Goal: Transaction & Acquisition: Book appointment/travel/reservation

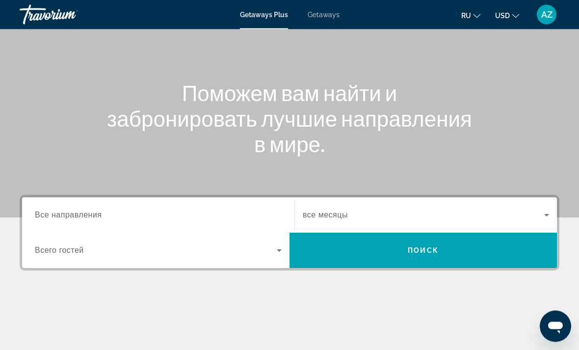
scroll to position [81, 0]
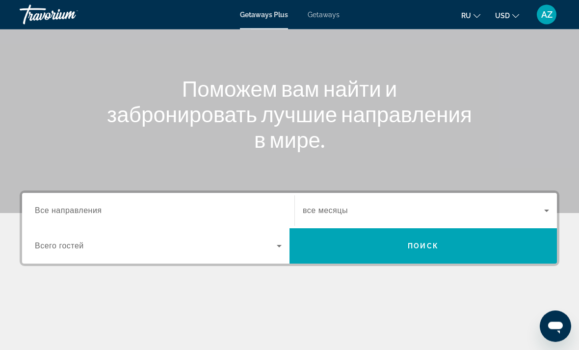
click at [95, 212] on span "Все направления" at bounding box center [68, 211] width 67 height 8
click at [95, 212] on input "Destination Все направления" at bounding box center [158, 212] width 247 height 12
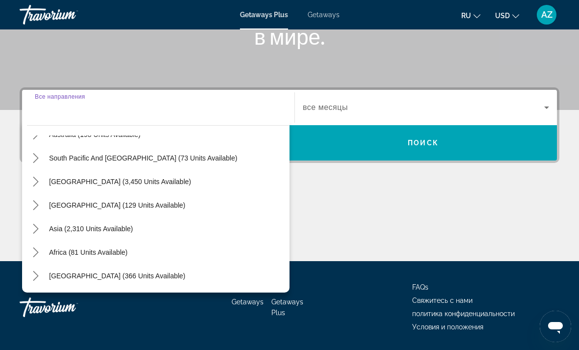
scroll to position [159, 0]
click at [83, 230] on span "Asia (2,310 units available)" at bounding box center [91, 229] width 84 height 8
type input "**********"
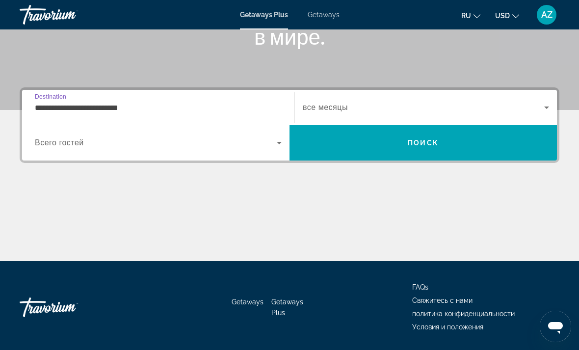
click at [268, 146] on span "Search widget" at bounding box center [156, 143] width 242 height 12
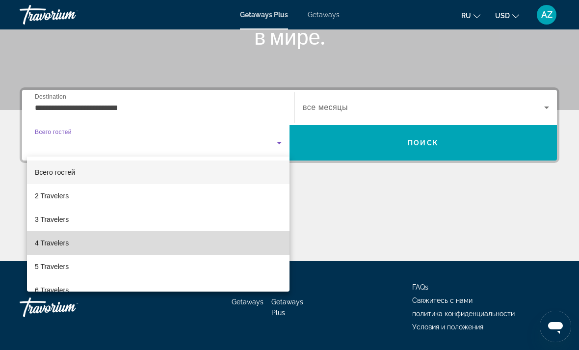
click at [55, 243] on span "4 Travelers" at bounding box center [52, 243] width 34 height 12
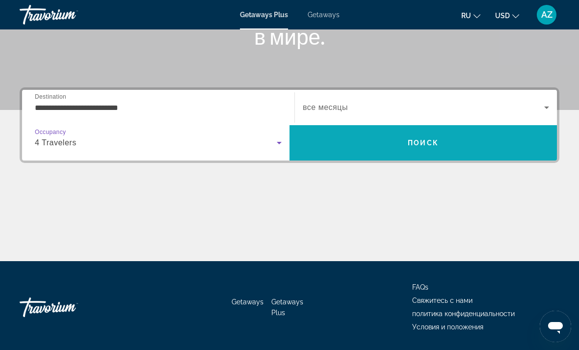
click at [428, 143] on span "Поиск" at bounding box center [423, 143] width 31 height 8
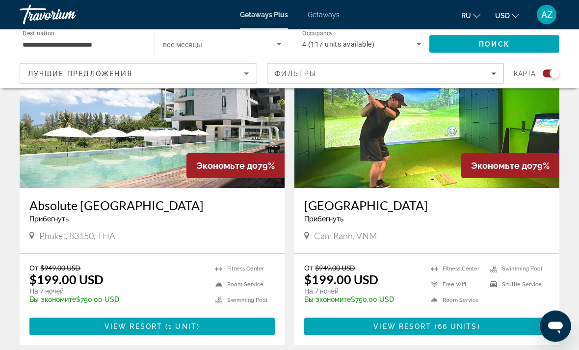
scroll to position [1771, 0]
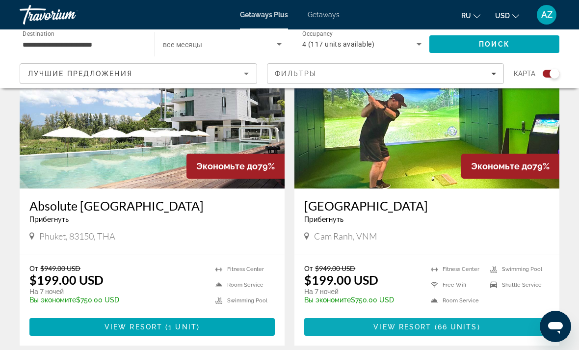
click at [416, 323] on span "View Resort" at bounding box center [403, 327] width 58 height 8
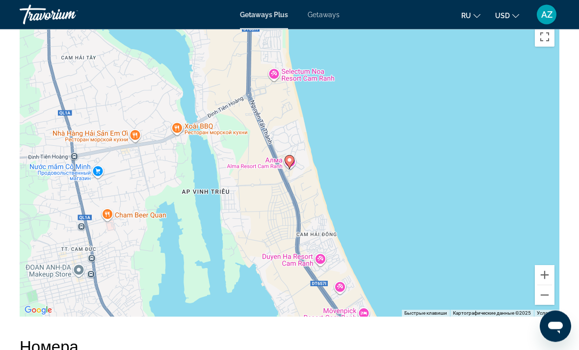
scroll to position [1533, 0]
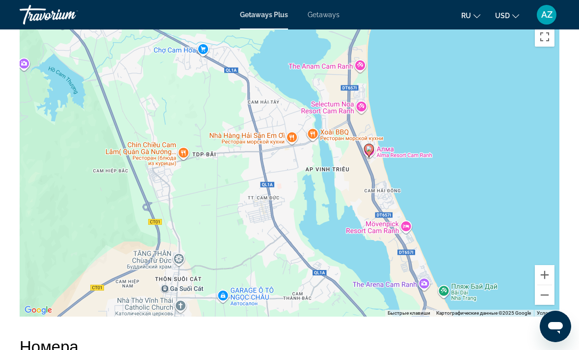
click at [446, 162] on div "Чтобы активировать перетаскивание с помощью клавиатуры, нажмите Alt + Ввод. Пос…" at bounding box center [290, 169] width 540 height 295
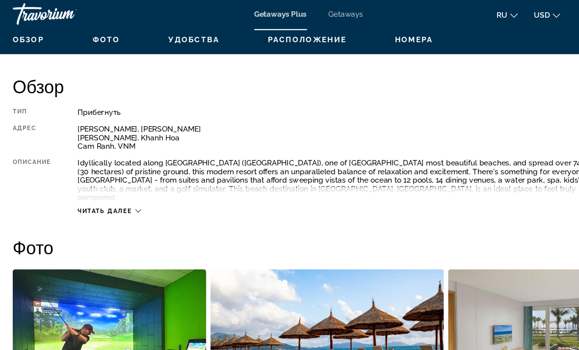
scroll to position [474, 0]
click at [132, 192] on icon "Main content" at bounding box center [134, 194] width 5 height 5
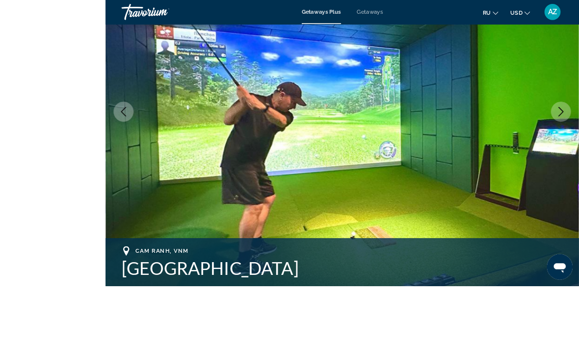
scroll to position [211, 0]
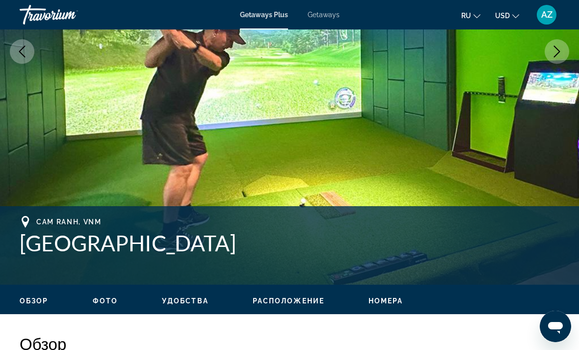
click at [501, 339] on h2 "Обзор" at bounding box center [290, 344] width 540 height 20
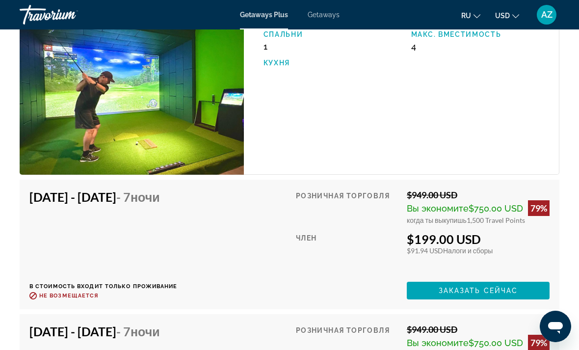
scroll to position [1970, 0]
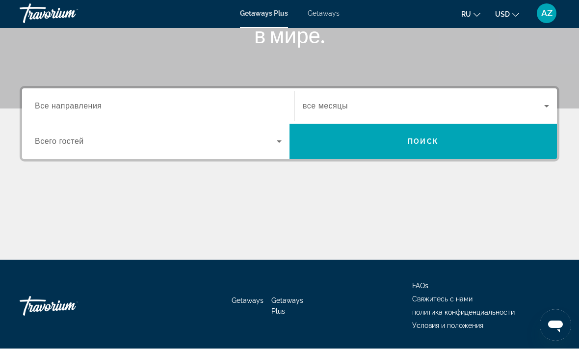
scroll to position [181, 0]
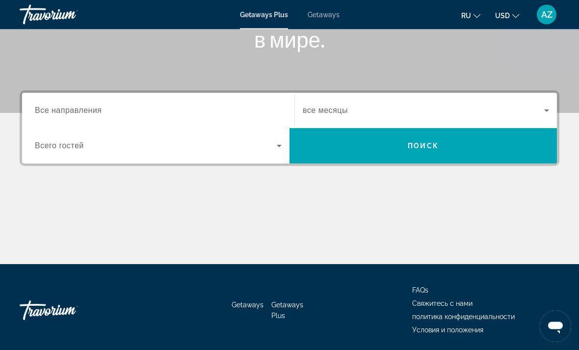
click at [96, 110] on span "Все направления" at bounding box center [68, 111] width 67 height 8
click at [96, 110] on input "Destination Все направления" at bounding box center [158, 112] width 247 height 12
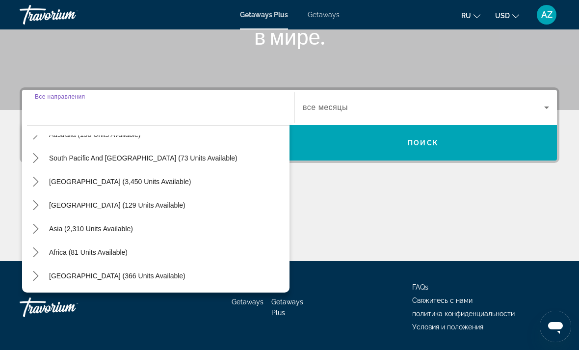
scroll to position [159, 0]
click at [89, 227] on span "Asia (2,310 units available)" at bounding box center [91, 229] width 84 height 8
type input "**********"
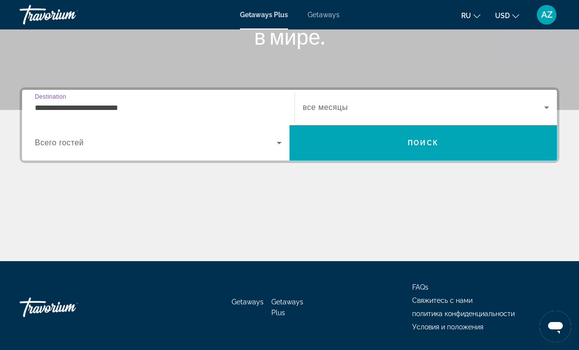
click at [276, 144] on icon "Search widget" at bounding box center [279, 143] width 12 height 12
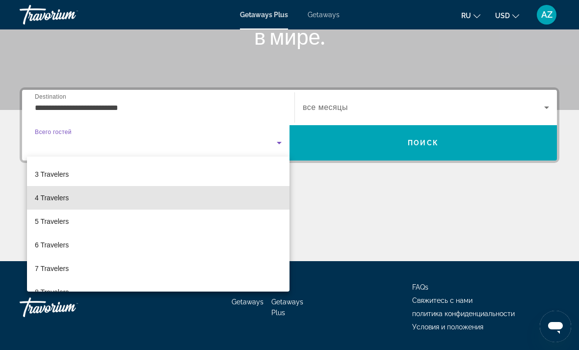
scroll to position [46, 0]
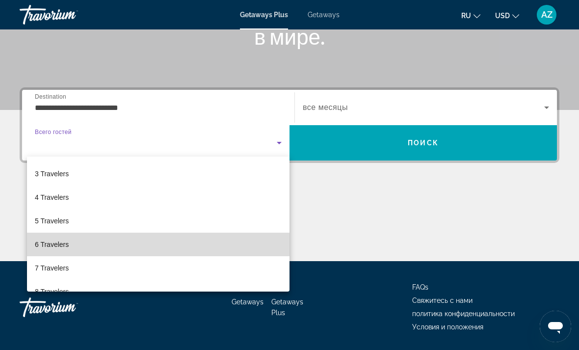
click at [54, 245] on span "6 Travelers" at bounding box center [52, 245] width 34 height 12
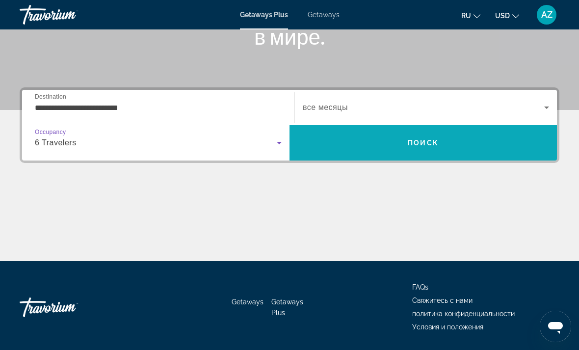
click at [423, 140] on span "Поиск" at bounding box center [423, 143] width 31 height 8
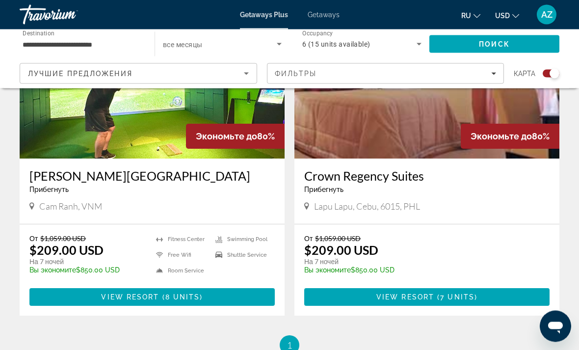
scroll to position [426, 0]
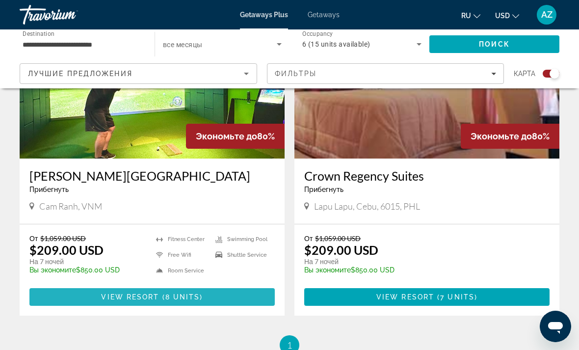
click at [163, 292] on span "Main content" at bounding box center [151, 297] width 245 height 24
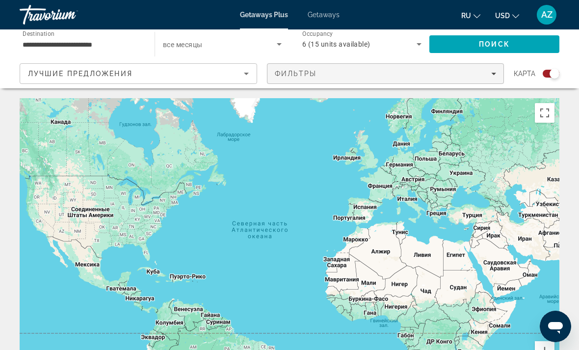
click at [499, 77] on span "Filters" at bounding box center [386, 74] width 237 height 24
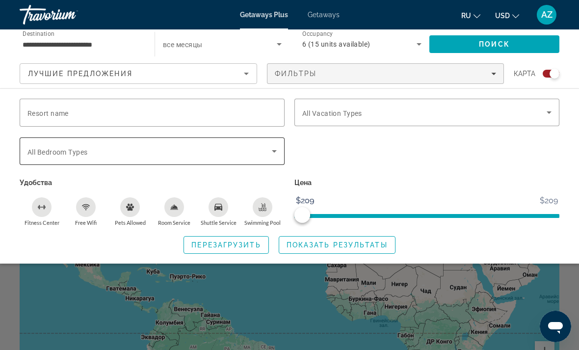
click at [274, 151] on icon "Search widget" at bounding box center [274, 151] width 5 height 2
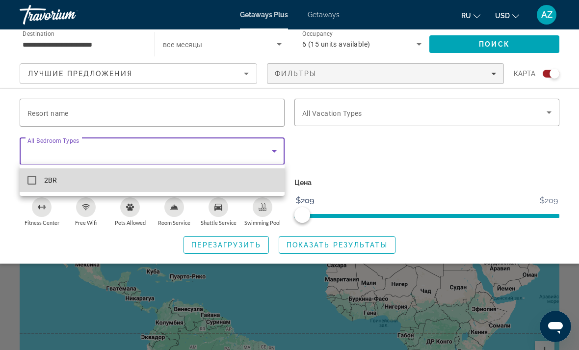
click at [33, 176] on mat-pseudo-checkbox at bounding box center [31, 180] width 9 height 9
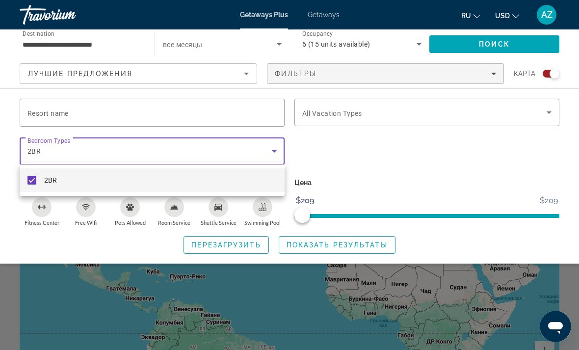
click at [351, 155] on div at bounding box center [289, 175] width 579 height 350
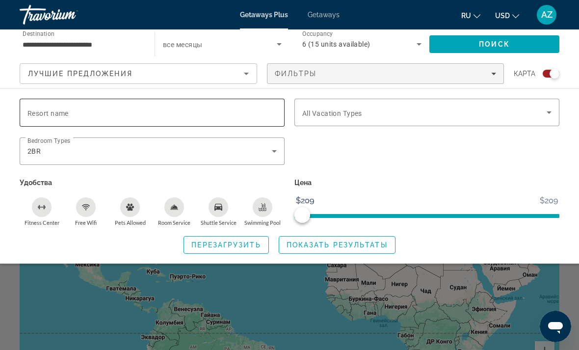
click at [264, 108] on input "Resort name" at bounding box center [151, 113] width 249 height 12
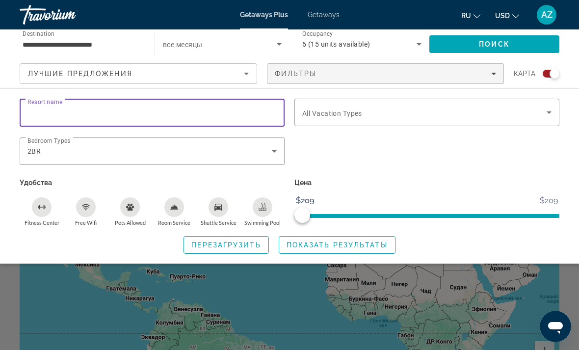
click at [360, 149] on div "Search widget" at bounding box center [427, 156] width 275 height 38
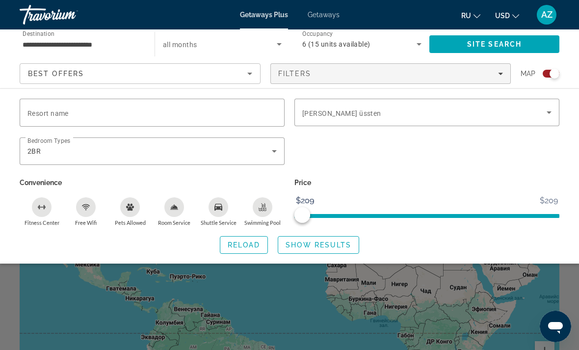
click at [251, 70] on icon "Sort by" at bounding box center [250, 74] width 12 height 12
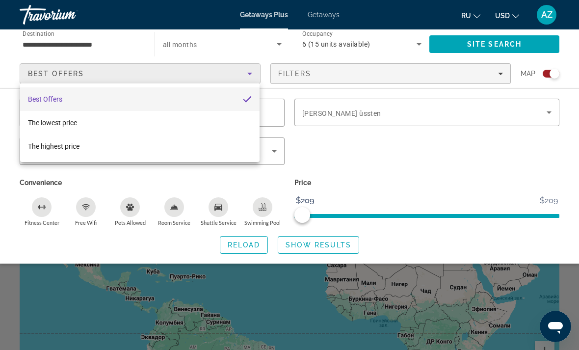
click at [344, 144] on div at bounding box center [289, 175] width 579 height 350
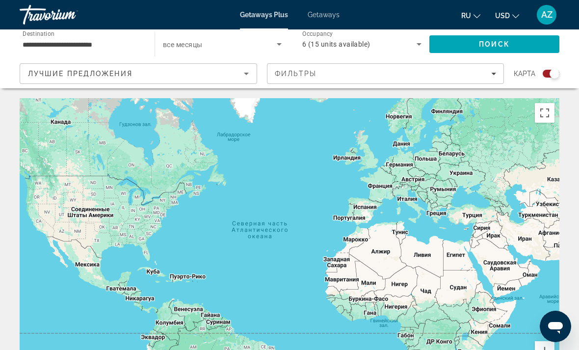
click at [414, 46] on icon "Search widget" at bounding box center [419, 44] width 12 height 12
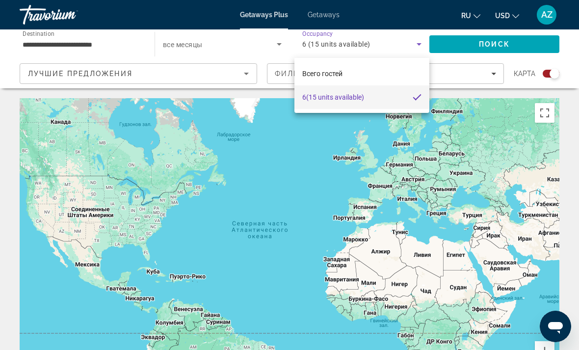
click at [308, 42] on div at bounding box center [289, 175] width 579 height 350
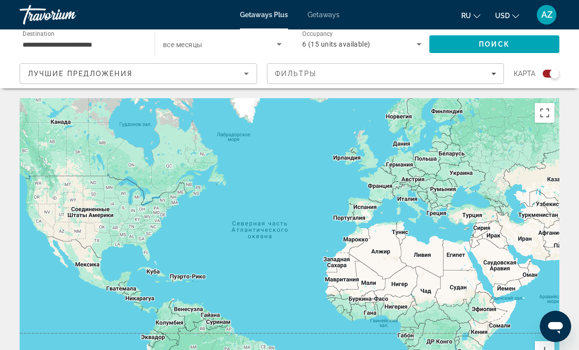
click at [415, 42] on icon "Search widget" at bounding box center [419, 44] width 12 height 12
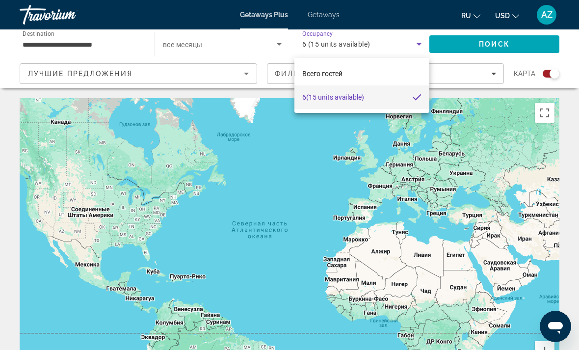
click at [283, 47] on div at bounding box center [289, 175] width 579 height 350
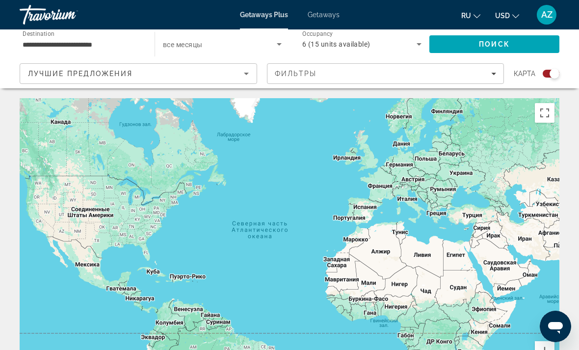
click at [276, 42] on icon "Search widget" at bounding box center [279, 44] width 12 height 12
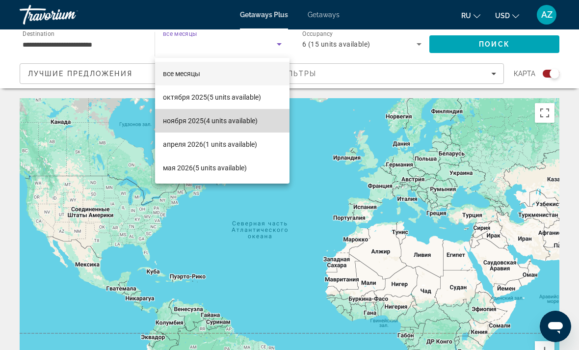
click at [235, 117] on span "ноября 2025 (4 units available)" at bounding box center [210, 121] width 95 height 12
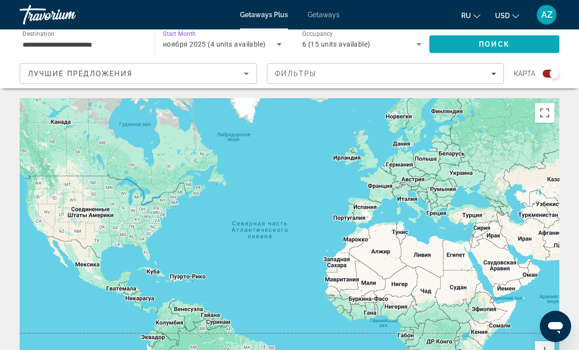
click at [487, 43] on span "Поиск" at bounding box center [494, 44] width 31 height 8
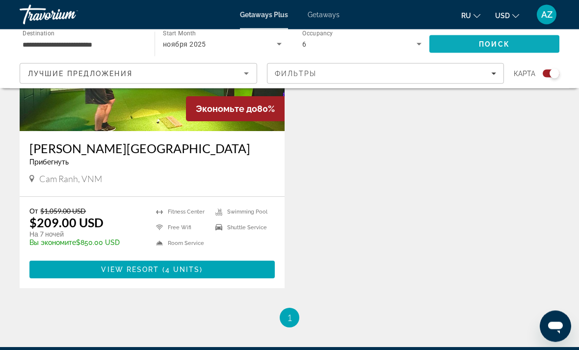
scroll to position [453, 0]
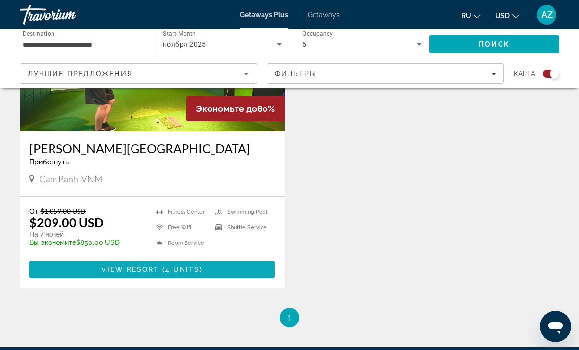
click at [161, 267] on span "Main content" at bounding box center [161, 270] width 3 height 8
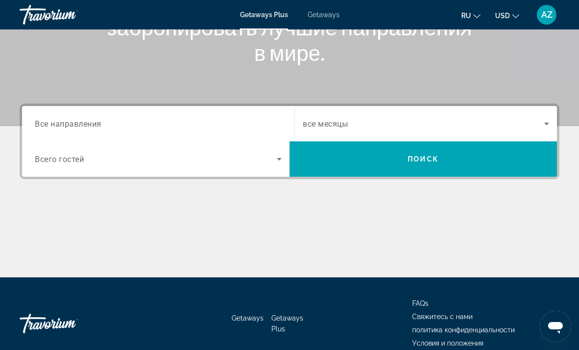
scroll to position [162, 0]
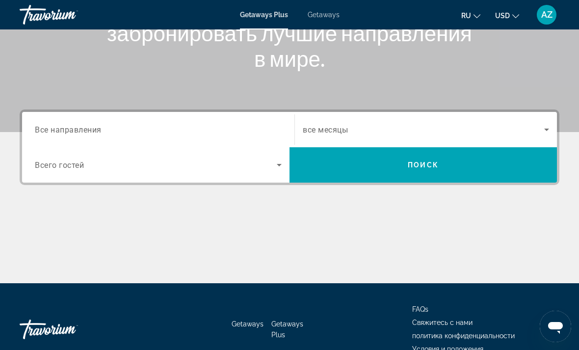
click at [203, 125] on input "Destination Все направления" at bounding box center [158, 130] width 247 height 12
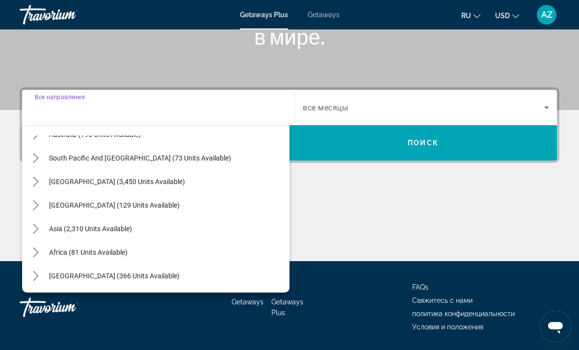
scroll to position [159, 0]
click at [82, 227] on span "Asia (2,310 units available)" at bounding box center [90, 229] width 83 height 8
type input "**********"
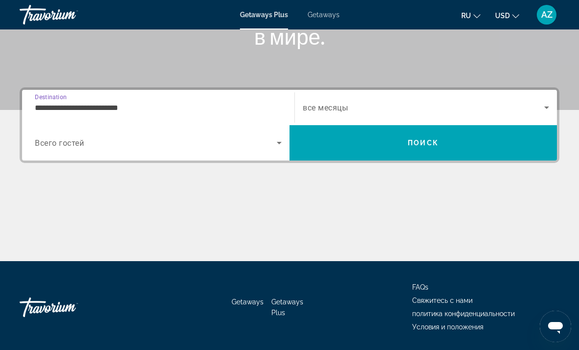
click at [278, 147] on icon "Search widget" at bounding box center [279, 143] width 12 height 12
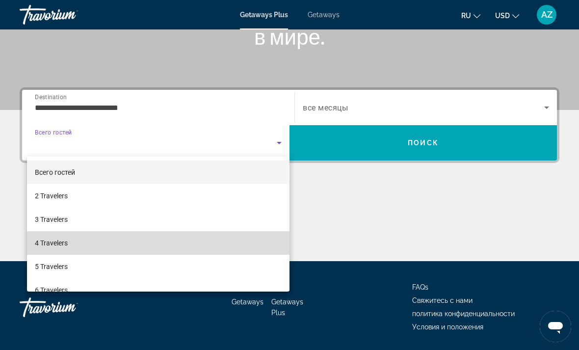
click at [55, 245] on span "4 Travelers" at bounding box center [51, 243] width 33 height 12
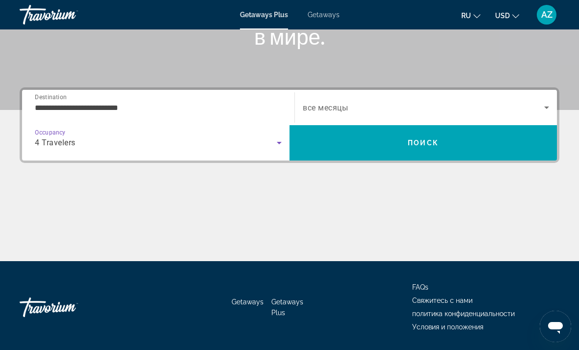
click at [541, 106] on icon "Search widget" at bounding box center [547, 108] width 12 height 12
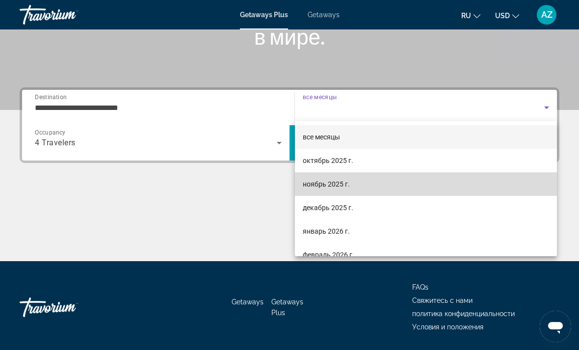
click at [354, 185] on mat-option "ноябрь 2025 г." at bounding box center [426, 184] width 262 height 24
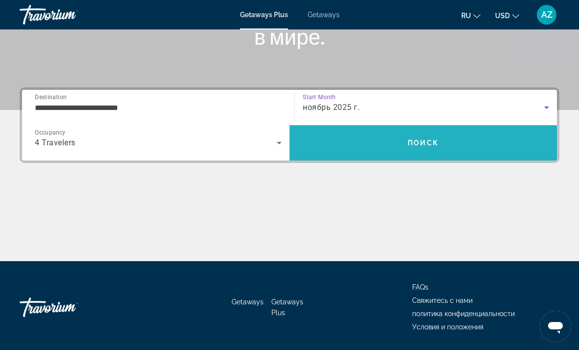
click at [431, 141] on span "Поиск" at bounding box center [423, 143] width 31 height 8
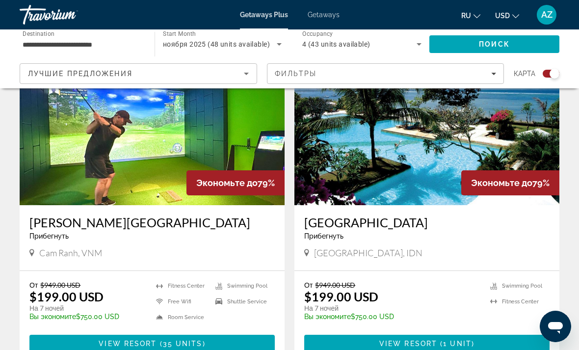
scroll to position [1061, 0]
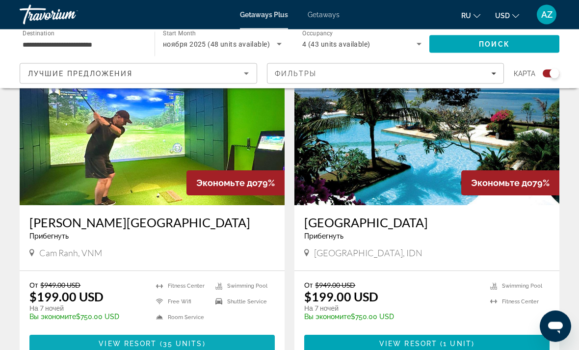
click at [143, 332] on span "Main content" at bounding box center [151, 344] width 245 height 24
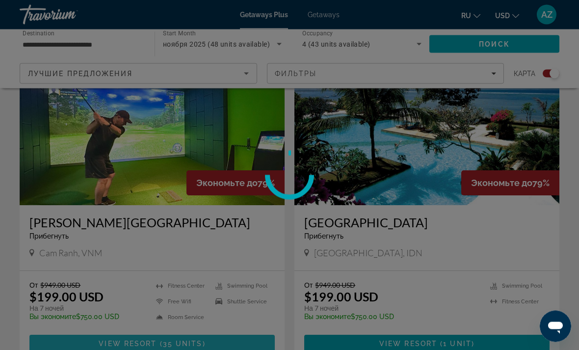
scroll to position [1061, 0]
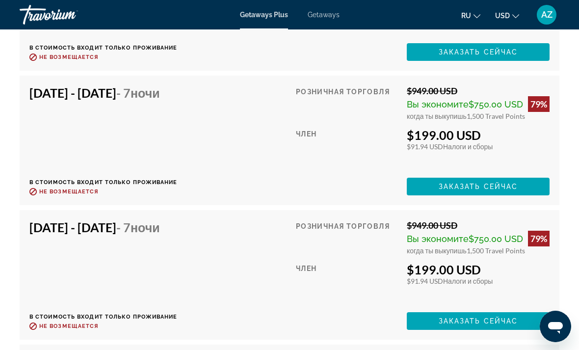
scroll to position [2342, 0]
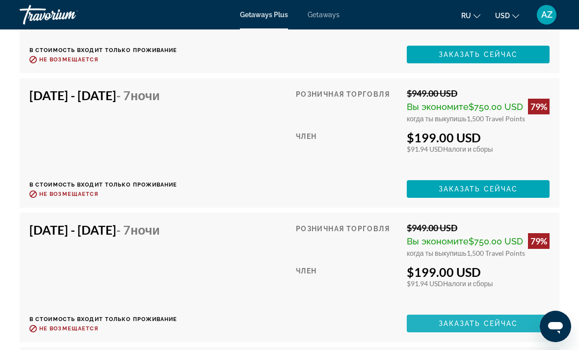
click at [471, 320] on span "Заказать сейчас" at bounding box center [479, 324] width 80 height 8
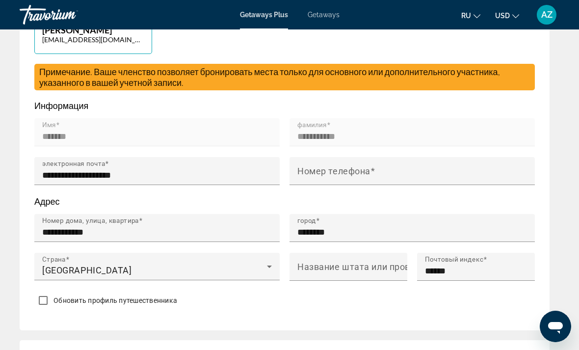
scroll to position [511, 0]
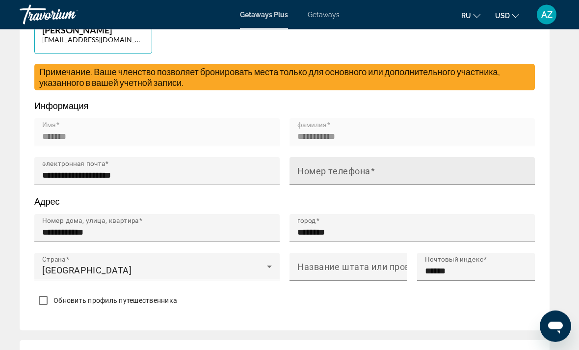
click at [317, 170] on mat-label "Номер телефона" at bounding box center [333, 171] width 73 height 10
click at [317, 170] on input "Номер телефона" at bounding box center [415, 176] width 236 height 12
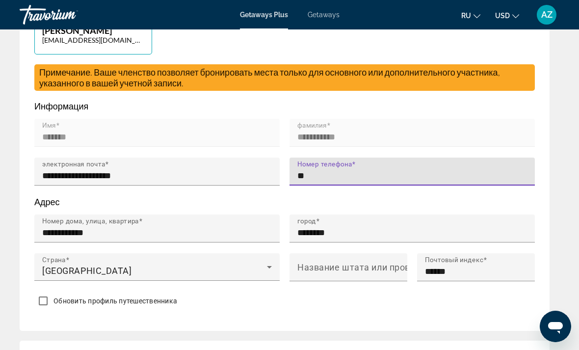
type input "*"
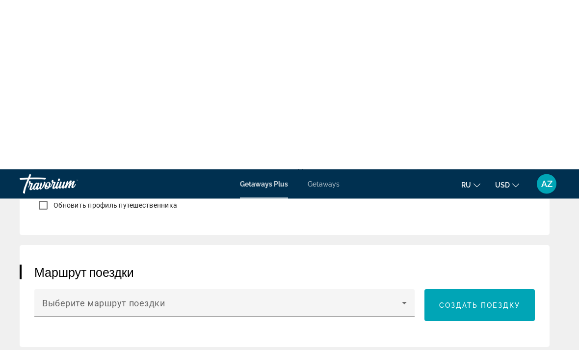
scroll to position [776, 0]
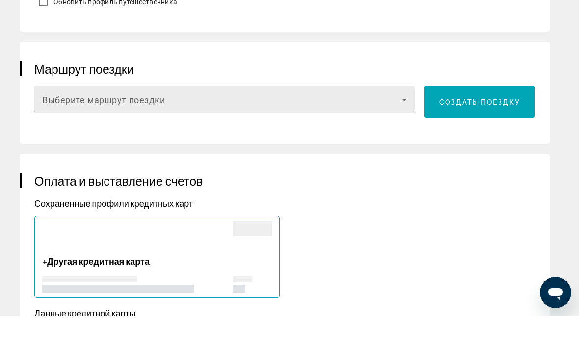
type input "**********"
click at [404, 128] on icon "Main content" at bounding box center [405, 134] width 12 height 12
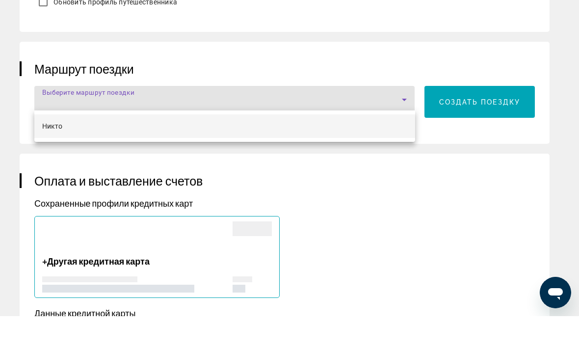
scroll to position [810, 0]
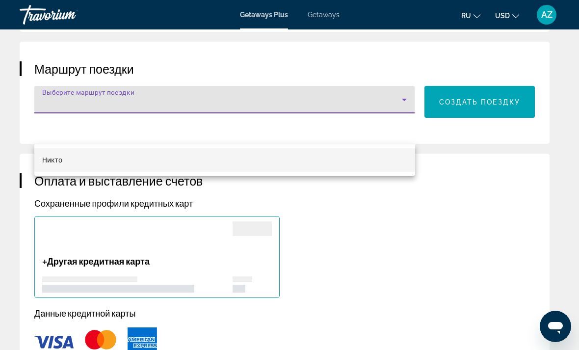
click at [374, 229] on div at bounding box center [289, 175] width 579 height 350
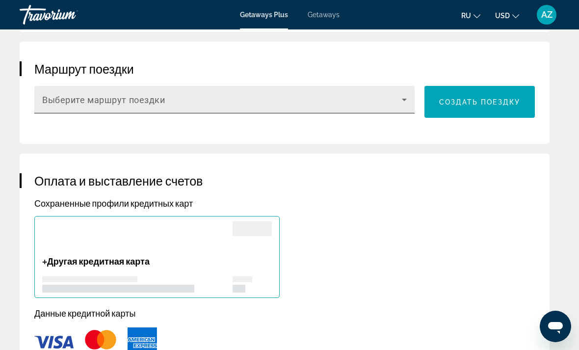
click at [409, 100] on icon "Main content" at bounding box center [405, 100] width 12 height 12
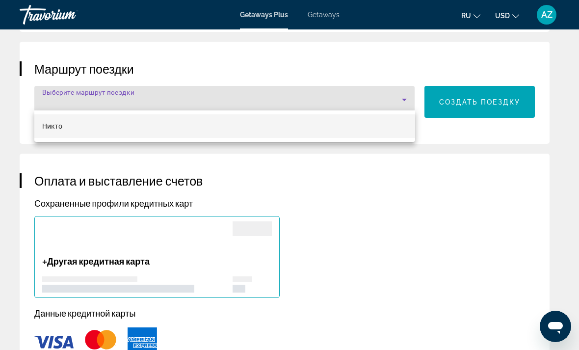
click at [377, 212] on div at bounding box center [289, 175] width 579 height 350
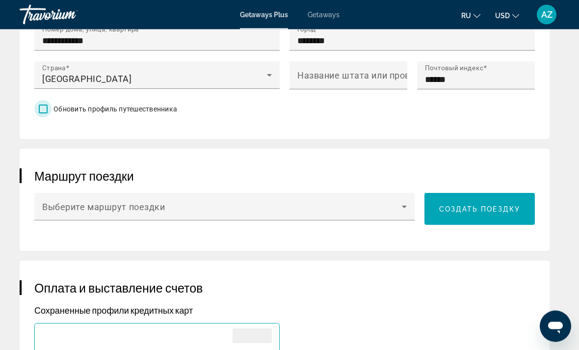
scroll to position [703, 0]
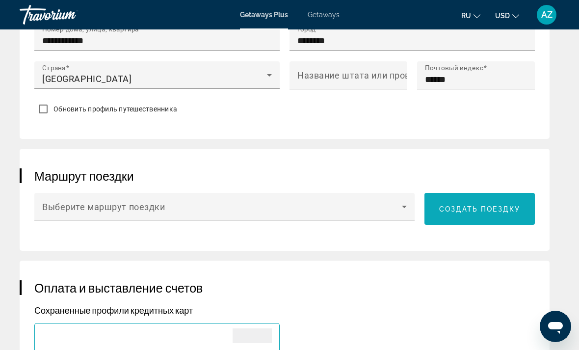
click at [475, 205] on span "Создать поездку" at bounding box center [479, 209] width 81 height 8
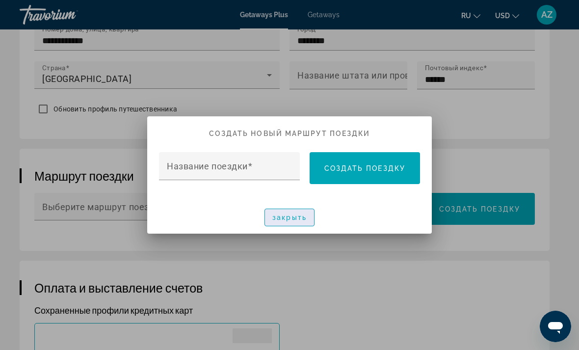
click at [297, 216] on span "закрыть" at bounding box center [289, 218] width 34 height 8
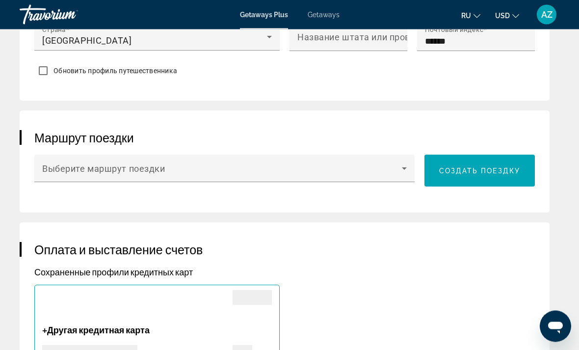
scroll to position [741, 0]
click at [458, 167] on span "Создать поездку" at bounding box center [479, 171] width 81 height 8
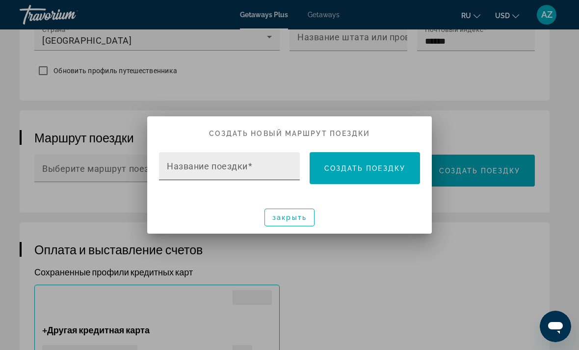
click at [185, 159] on div "Название поездки" at bounding box center [232, 166] width 131 height 28
paste input "**********"
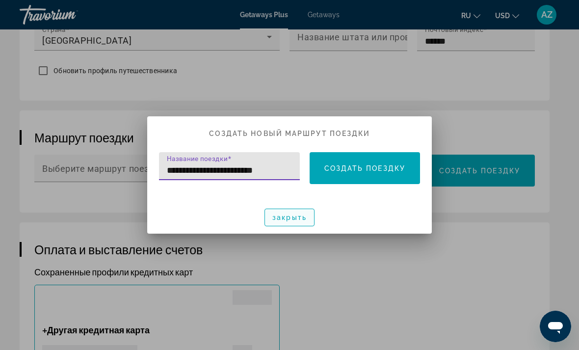
type input "**********"
click at [291, 215] on span "закрыть" at bounding box center [289, 218] width 34 height 8
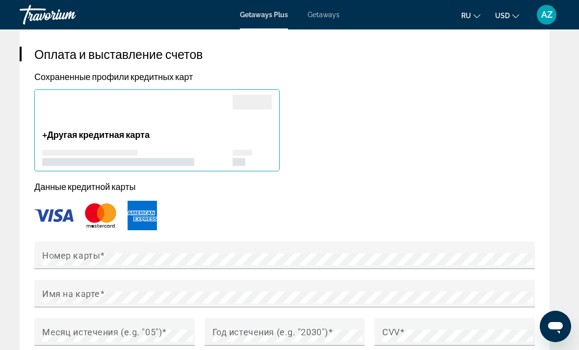
scroll to position [962, 0]
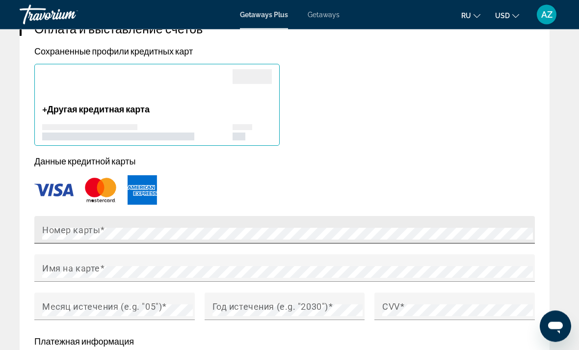
click at [69, 225] on mat-label "Номер карты" at bounding box center [71, 230] width 58 height 10
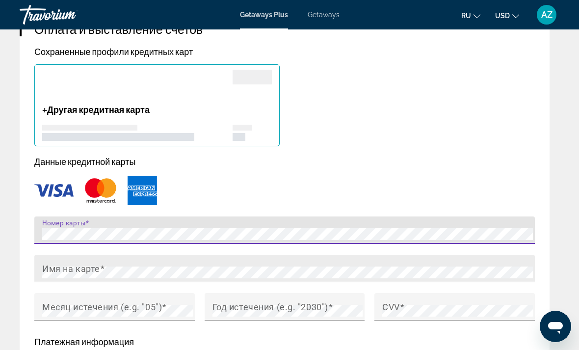
click at [83, 263] on mat-label "Имя на карте" at bounding box center [71, 268] width 58 height 10
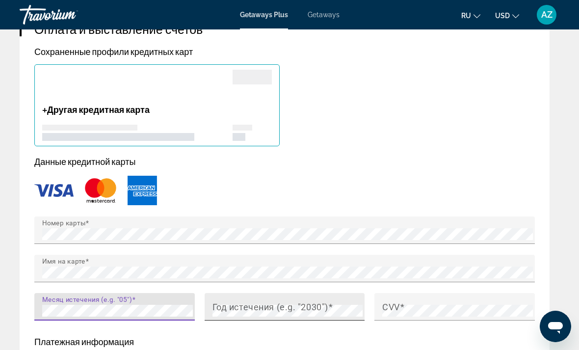
click at [332, 301] on span "Main content" at bounding box center [330, 306] width 5 height 10
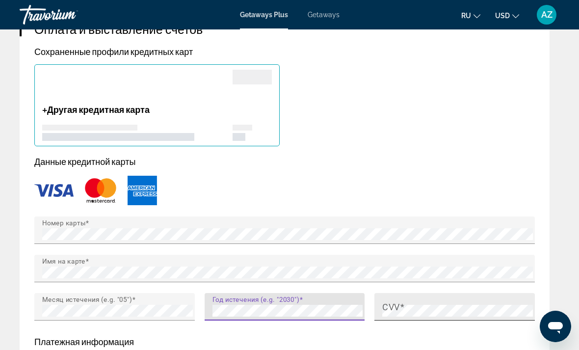
click at [400, 303] on mat-label "CVV" at bounding box center [391, 306] width 18 height 10
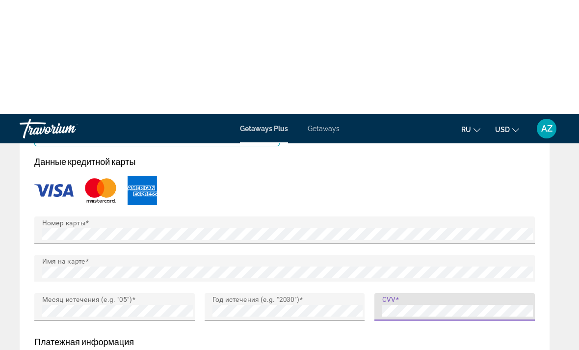
scroll to position [1081, 0]
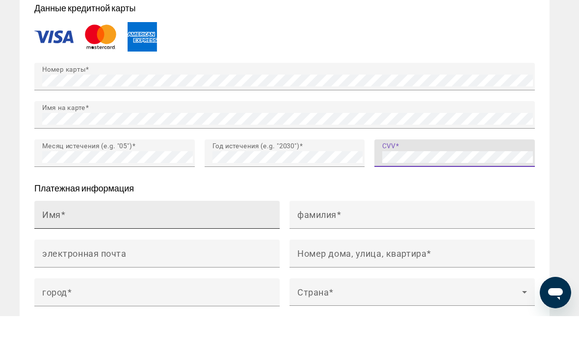
click at [71, 247] on input "Имя" at bounding box center [160, 253] width 236 height 12
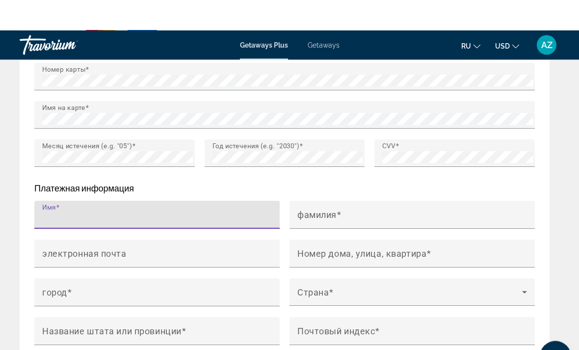
scroll to position [1150, 0]
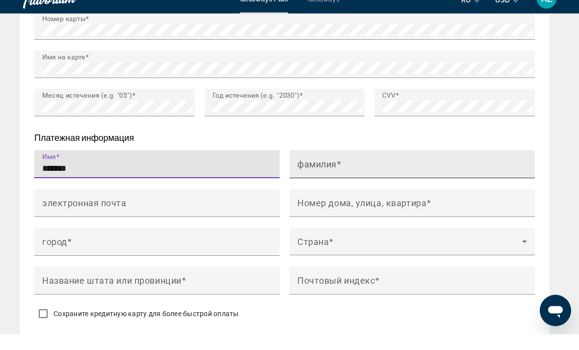
type input "*******"
click at [325, 175] on mat-label "фамилия" at bounding box center [316, 180] width 39 height 10
click at [325, 179] on input "фамилия" at bounding box center [415, 185] width 236 height 12
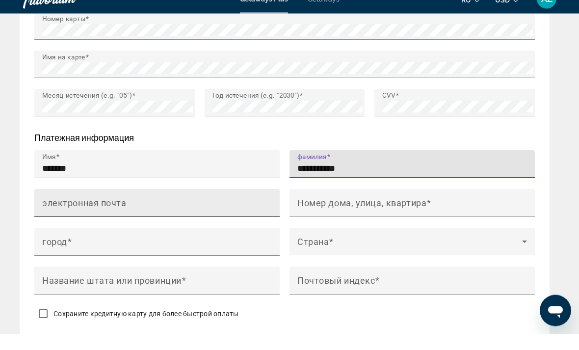
type input "**********"
click at [87, 214] on mat-label "электронная почта" at bounding box center [84, 219] width 84 height 10
click at [87, 217] on input "электронная почта" at bounding box center [160, 223] width 236 height 12
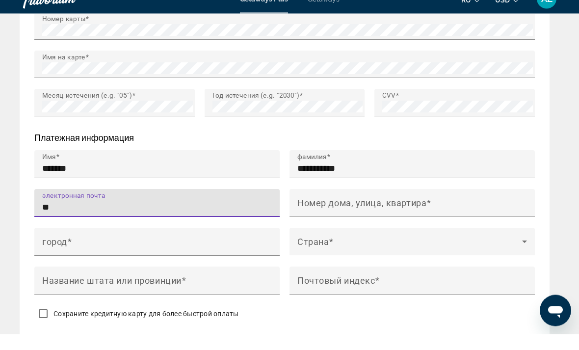
type input "*"
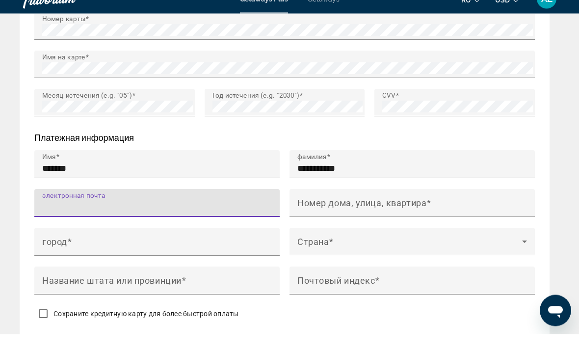
type input "*"
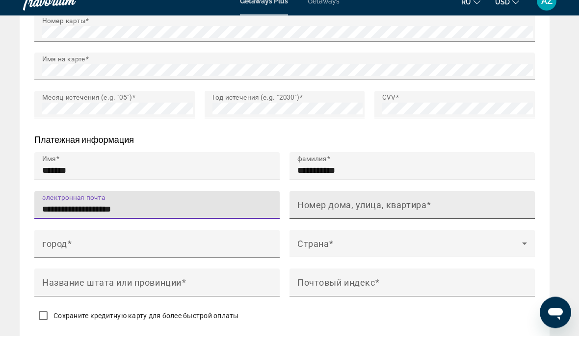
type input "**********"
click at [334, 214] on mat-label "Номер дома, улица, квартира" at bounding box center [361, 219] width 129 height 10
click at [334, 217] on input "Номер дома, улица, квартира" at bounding box center [415, 223] width 236 height 12
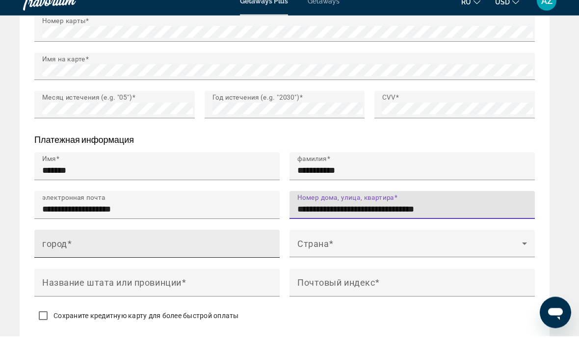
type input "**********"
click at [153, 244] on div "город" at bounding box center [160, 258] width 236 height 28
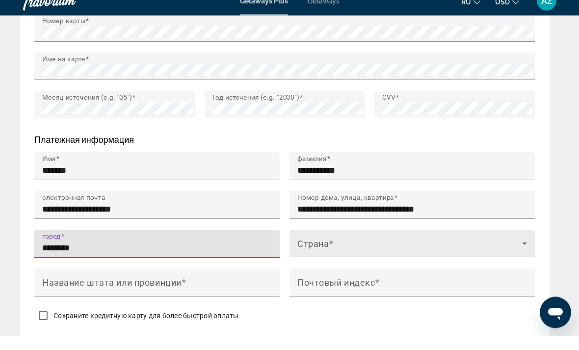
type input "********"
click at [323, 256] on span "Main content" at bounding box center [409, 262] width 225 height 12
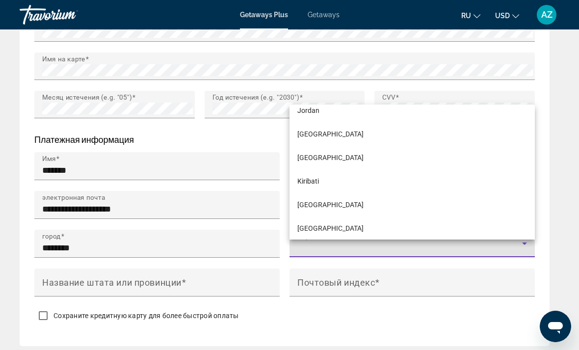
scroll to position [2718, 0]
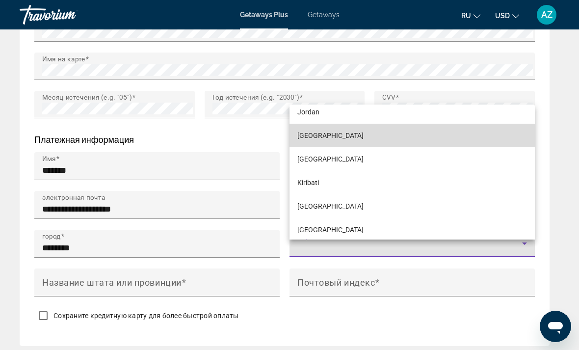
click at [333, 141] on span "[GEOGRAPHIC_DATA]" at bounding box center [330, 136] width 66 height 12
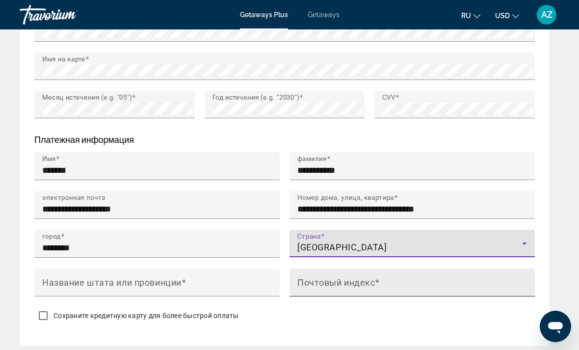
click at [363, 282] on mat-label "Почтовый индекс" at bounding box center [336, 282] width 78 height 10
click at [363, 282] on input "Почтовый индекс" at bounding box center [415, 287] width 236 height 12
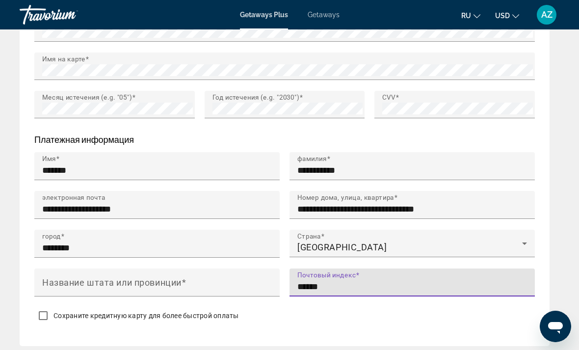
type input "******"
click at [53, 311] on label "Сохраните кредитную карту для более быстрой оплаты" at bounding box center [146, 316] width 188 height 10
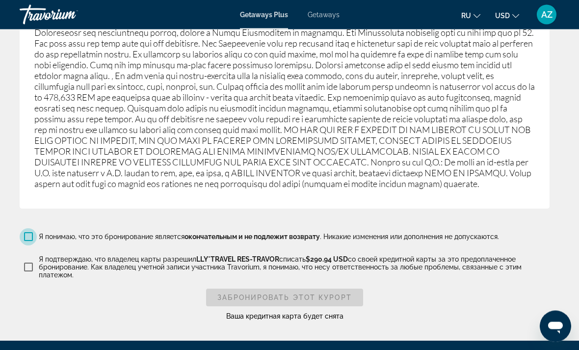
scroll to position [1902, 0]
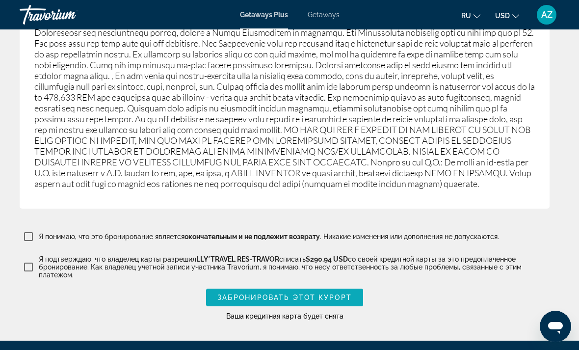
click at [310, 294] on span "Забронировать этот курорт" at bounding box center [284, 298] width 135 height 8
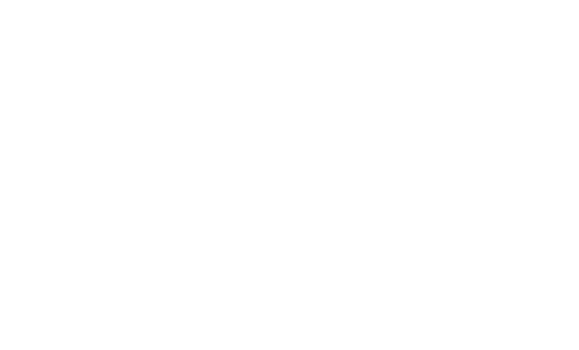
scroll to position [1318, 0]
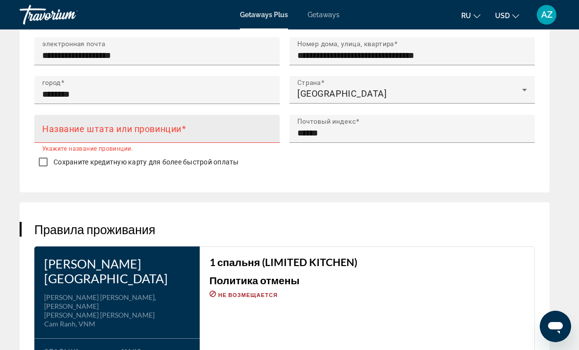
type input "**********"
click at [106, 123] on mat-label "Название штата или провинции" at bounding box center [111, 128] width 139 height 10
click at [106, 127] on input "Название штата или провинции" at bounding box center [160, 133] width 236 height 12
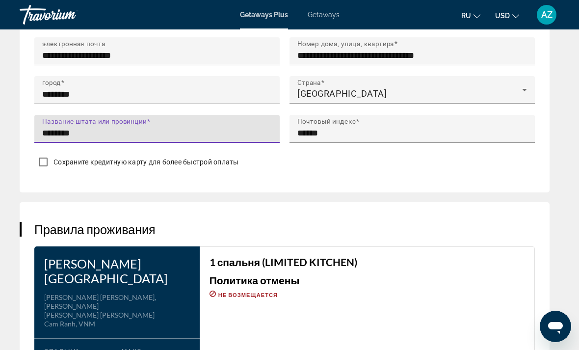
click at [87, 133] on input "********" at bounding box center [160, 133] width 236 height 12
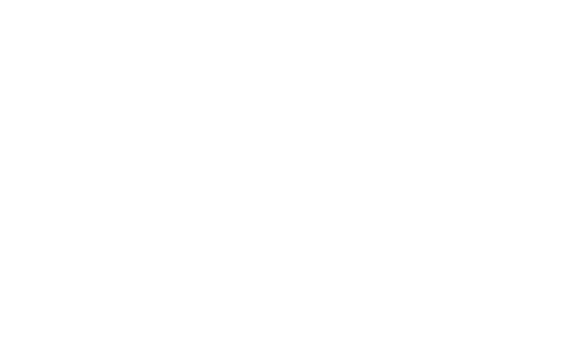
scroll to position [1985, 0]
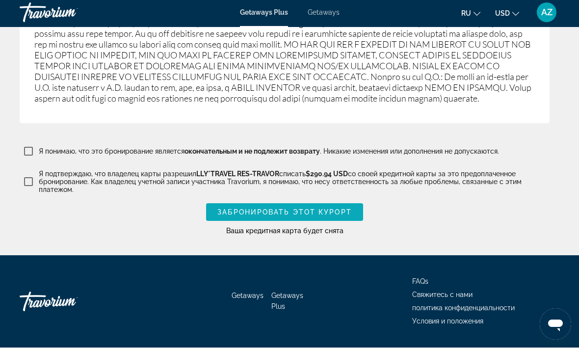
type input "**********"
click at [319, 211] on span "Забронировать этот курорт" at bounding box center [284, 215] width 135 height 8
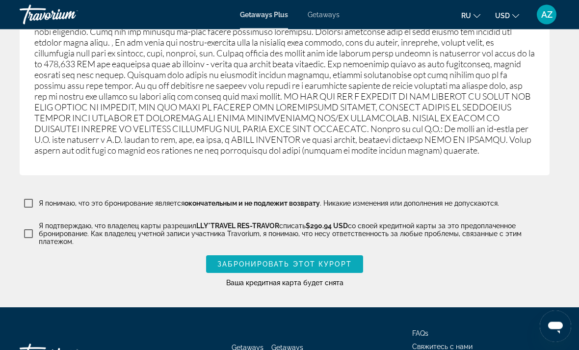
scroll to position [1999, 0]
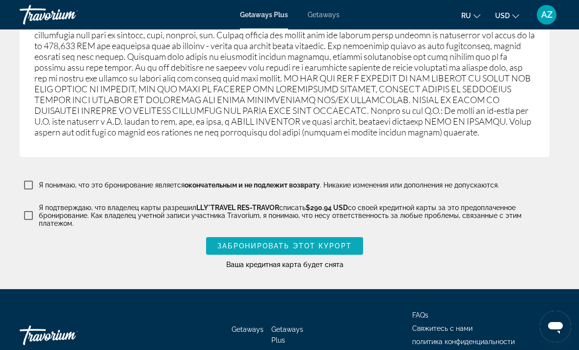
click at [313, 242] on span "Забронировать этот курорт" at bounding box center [284, 246] width 135 height 8
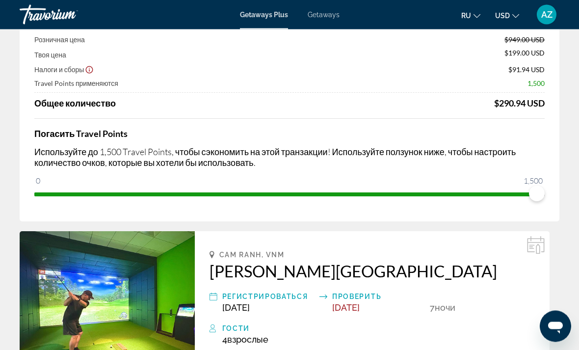
scroll to position [0, 0]
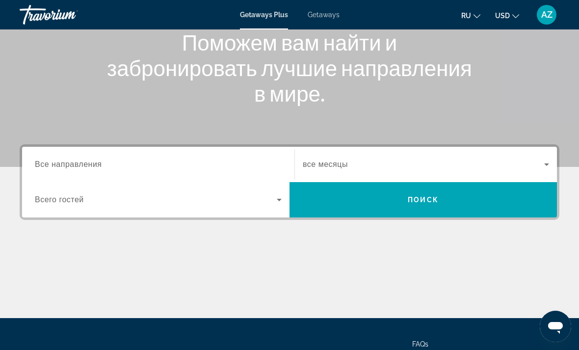
click at [114, 159] on input "Destination Все направления" at bounding box center [158, 165] width 247 height 12
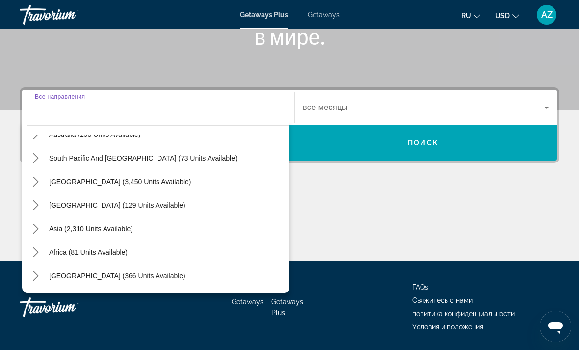
scroll to position [159, 0]
click at [84, 229] on span "Asia (2,310 units available)" at bounding box center [91, 229] width 84 height 8
type input "**********"
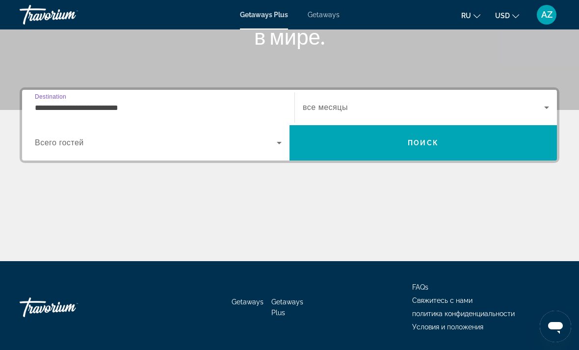
click at [273, 145] on span "Search widget" at bounding box center [156, 143] width 242 height 12
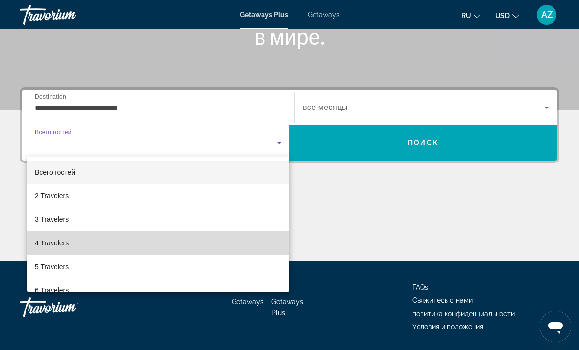
click at [53, 241] on span "4 Travelers" at bounding box center [52, 243] width 34 height 12
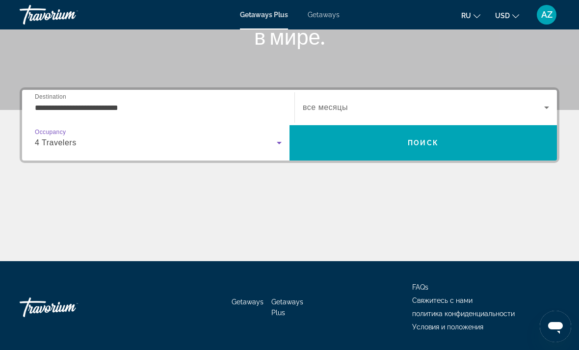
click at [545, 104] on icon "Search widget" at bounding box center [547, 108] width 12 height 12
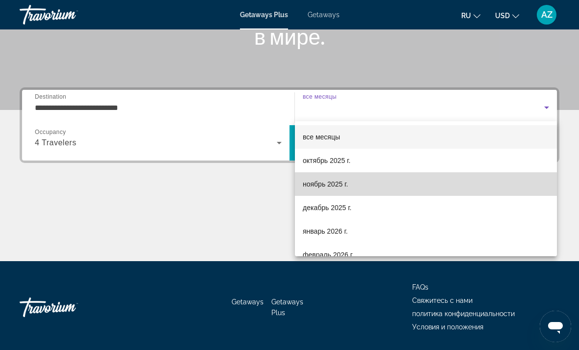
click at [334, 183] on span "ноябрь 2025 г." at bounding box center [325, 184] width 45 height 12
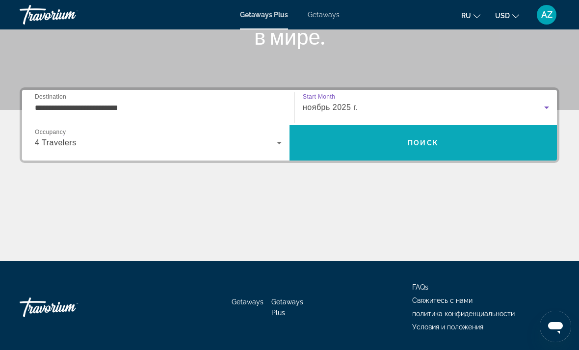
click at [429, 144] on span "Поиск" at bounding box center [423, 143] width 31 height 8
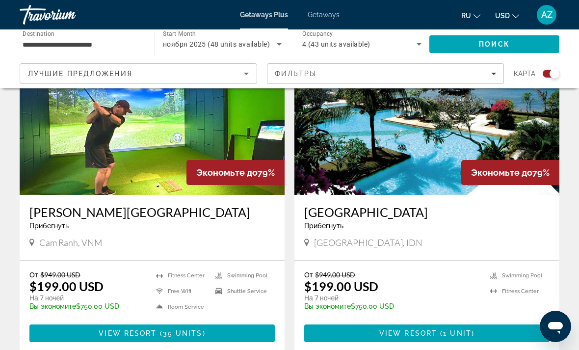
scroll to position [1070, 0]
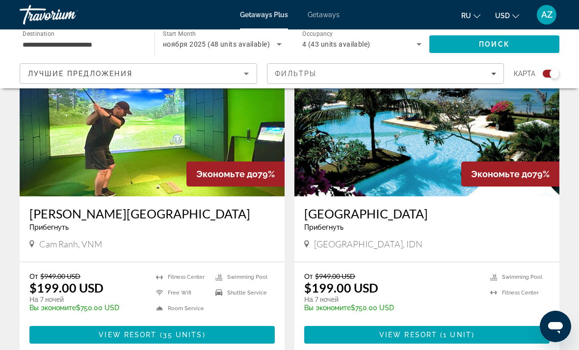
click at [180, 196] on div "Alma Resort Прибегнуть - Это курорт только для взрослых Cam Ranh, VNM" at bounding box center [152, 228] width 265 height 65
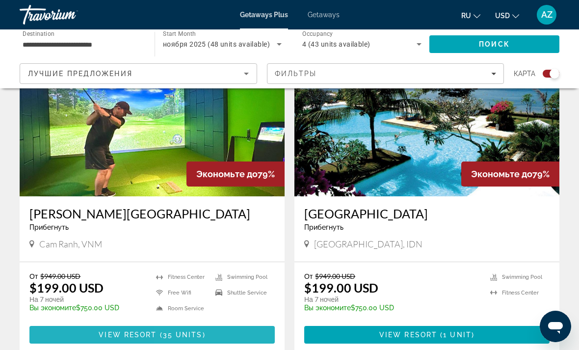
click at [180, 323] on span "Main content" at bounding box center [151, 335] width 245 height 24
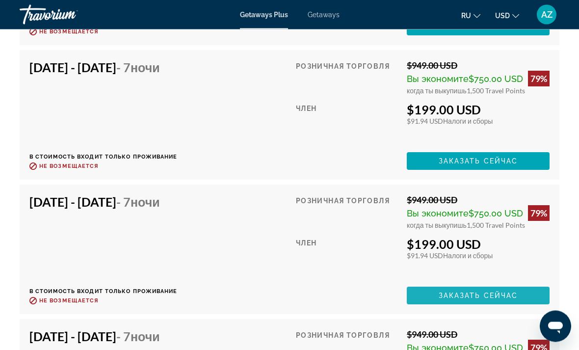
scroll to position [2370, 0]
click at [475, 292] on span "Заказать сейчас" at bounding box center [479, 296] width 80 height 8
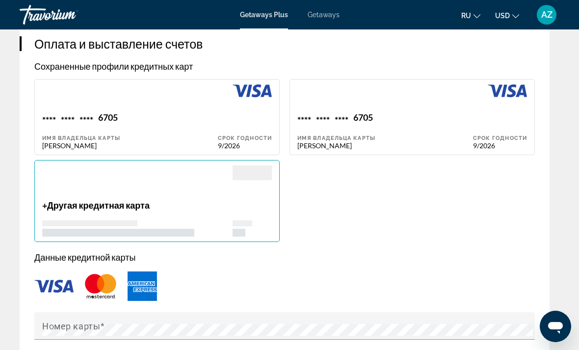
scroll to position [947, 0]
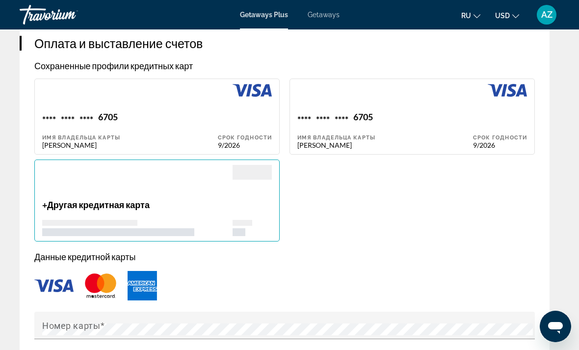
click at [55, 279] on img "Main content" at bounding box center [53, 285] width 39 height 13
click at [84, 278] on img "Main content" at bounding box center [100, 286] width 39 height 32
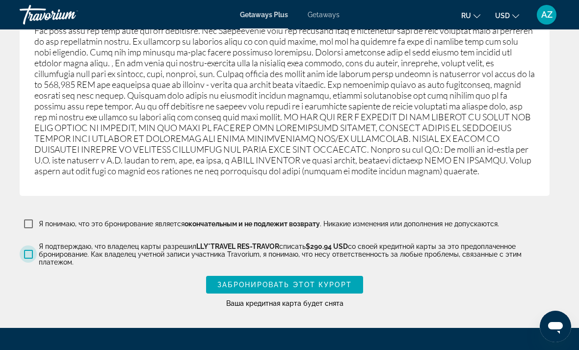
scroll to position [2034, 0]
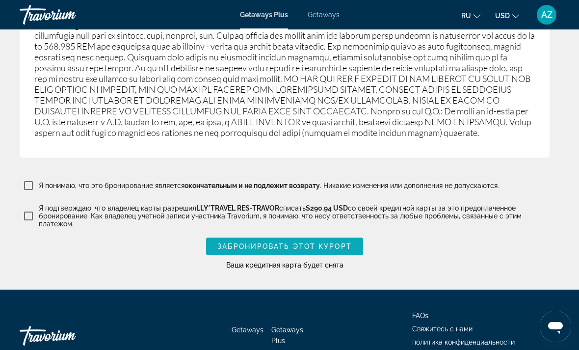
click at [342, 243] on span "Забронировать этот курорт" at bounding box center [284, 247] width 135 height 8
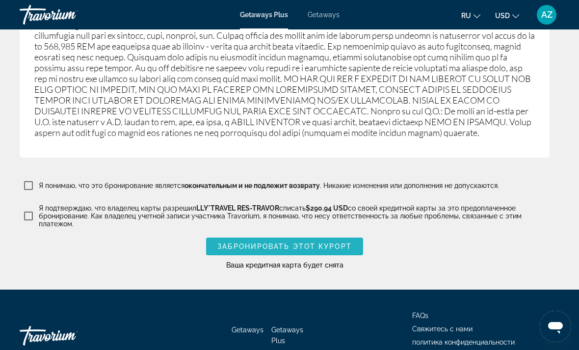
scroll to position [511, 0]
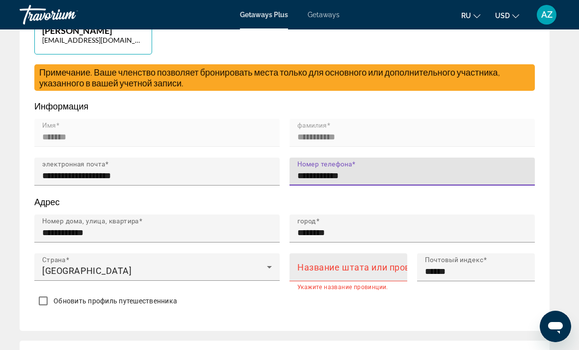
type input "**********"
click at [332, 264] on mat-label "Название штата или провинции" at bounding box center [366, 267] width 139 height 10
click at [332, 266] on input "Название штата или провинции" at bounding box center [351, 272] width 108 height 12
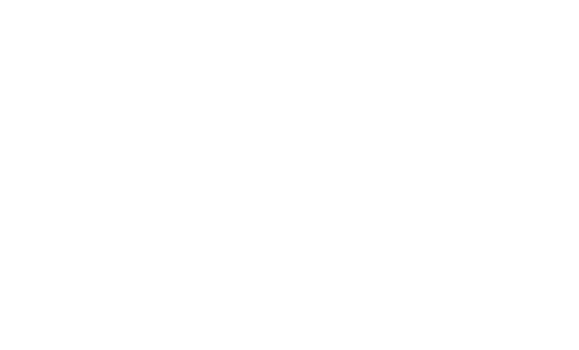
scroll to position [1163, 0]
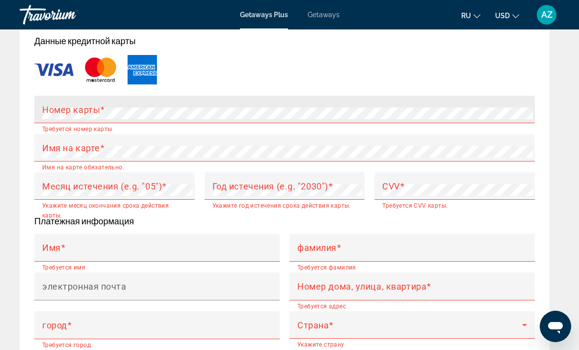
type input "**********"
click at [76, 104] on mat-label "Номер карты" at bounding box center [71, 109] width 58 height 10
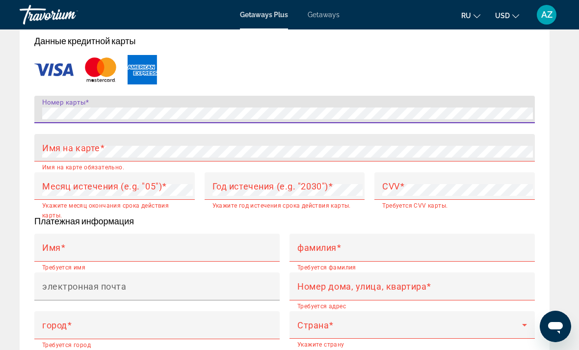
click at [97, 145] on mat-label "Имя на карте" at bounding box center [71, 147] width 58 height 10
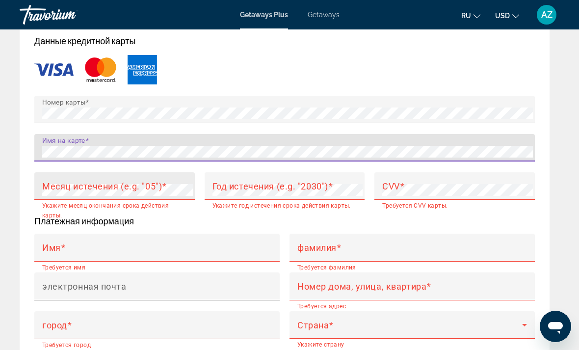
click at [161, 182] on mat-label "Месяц истечения (e.g. "05")" at bounding box center [102, 186] width 120 height 10
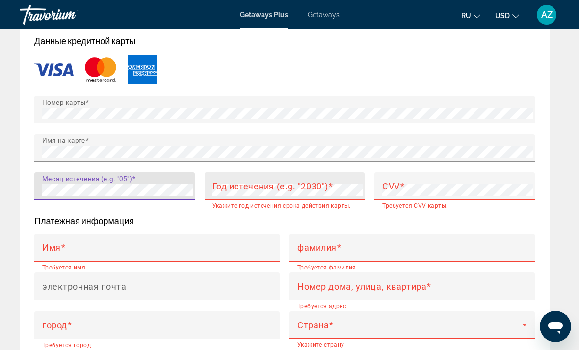
click at [333, 181] on span "Main content" at bounding box center [330, 186] width 5 height 10
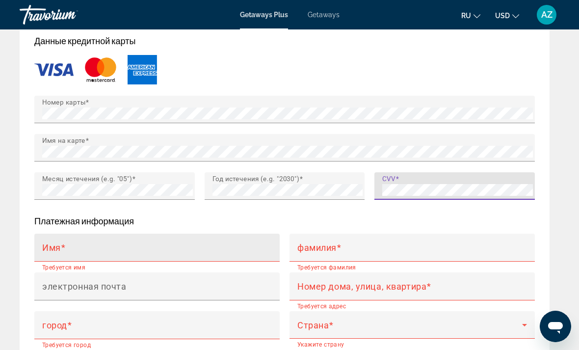
click at [114, 246] on input "Имя" at bounding box center [160, 252] width 236 height 12
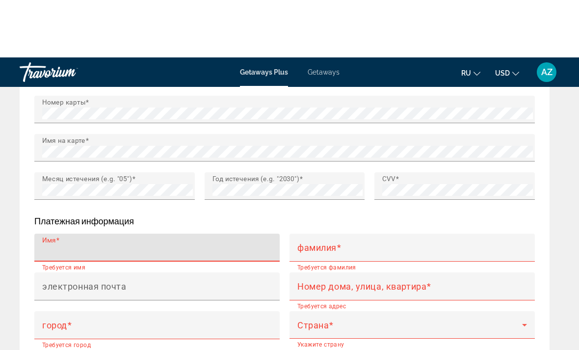
scroll to position [1223, 0]
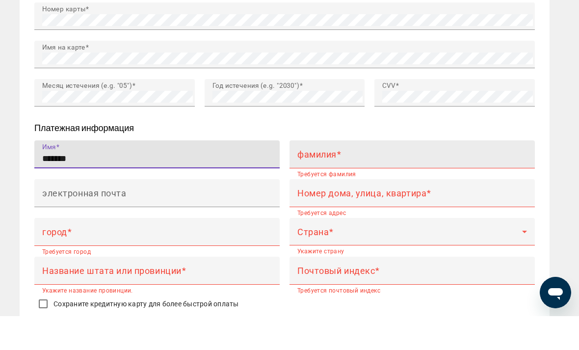
type input "*******"
click at [325, 183] on mat-label "фамилия" at bounding box center [316, 188] width 39 height 10
click at [325, 187] on input "фамилия" at bounding box center [415, 193] width 236 height 12
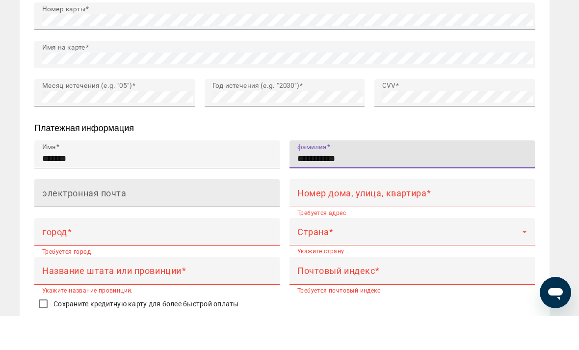
type input "**********"
click at [119, 221] on mat-label "электронная почта" at bounding box center [84, 226] width 84 height 10
click at [119, 225] on input "электронная почта" at bounding box center [160, 231] width 236 height 12
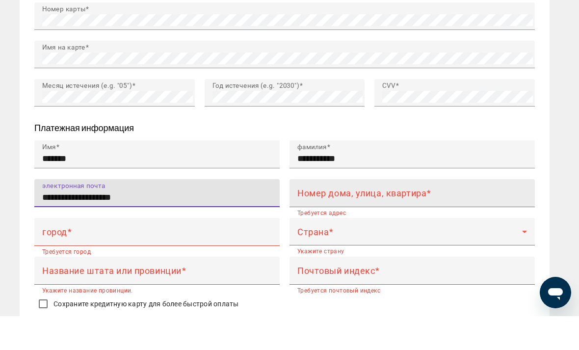
type input "**********"
click at [338, 221] on mat-label "Номер дома, улица, квартира" at bounding box center [361, 226] width 129 height 10
click at [338, 225] on input "Номер дома, улица, квартира" at bounding box center [415, 231] width 236 height 12
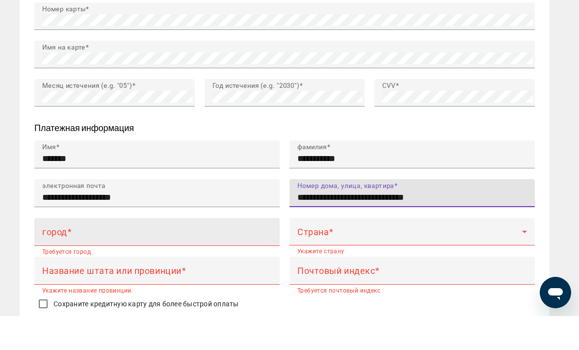
type input "**********"
click at [100, 264] on input "город" at bounding box center [160, 270] width 236 height 12
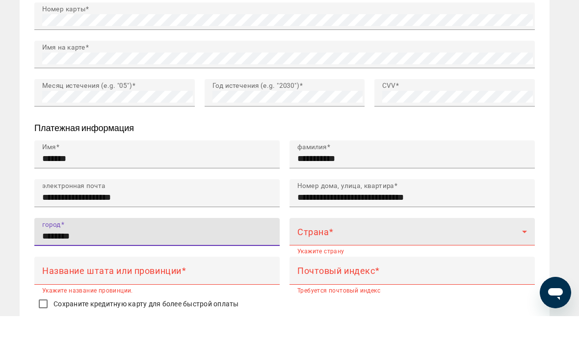
type input "********"
click at [333, 264] on span "Main content" at bounding box center [409, 270] width 225 height 12
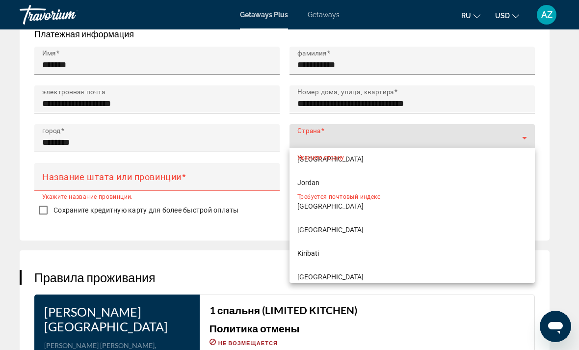
scroll to position [2690, 0]
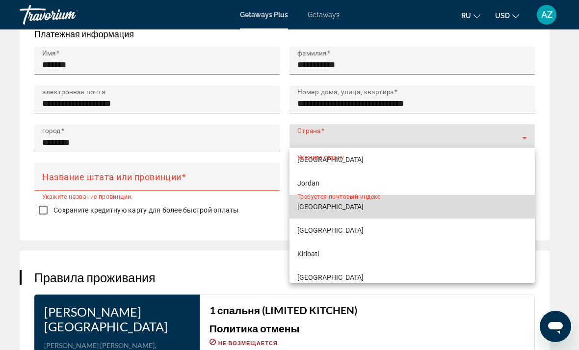
click at [340, 206] on mat-option "[GEOGRAPHIC_DATA]" at bounding box center [412, 207] width 245 height 24
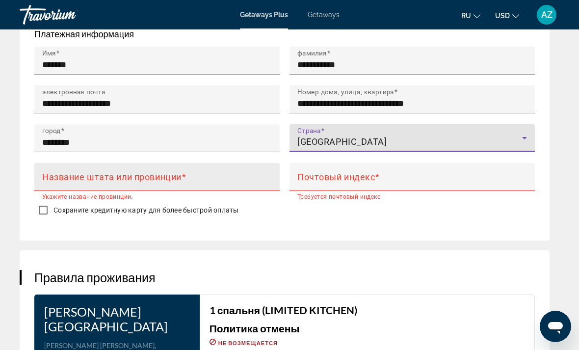
click at [152, 171] on mat-label "Название штата или провинции" at bounding box center [111, 176] width 139 height 10
click at [152, 175] on input "Название штата или провинции" at bounding box center [160, 181] width 236 height 12
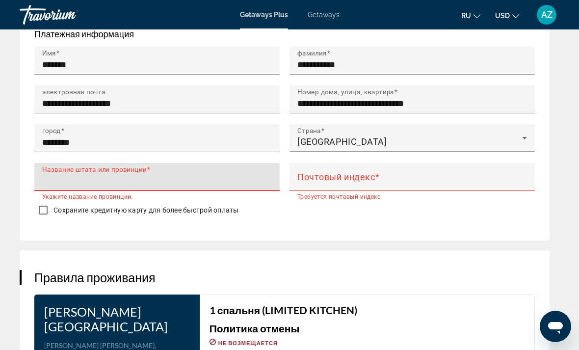
scroll to position [1350, 0]
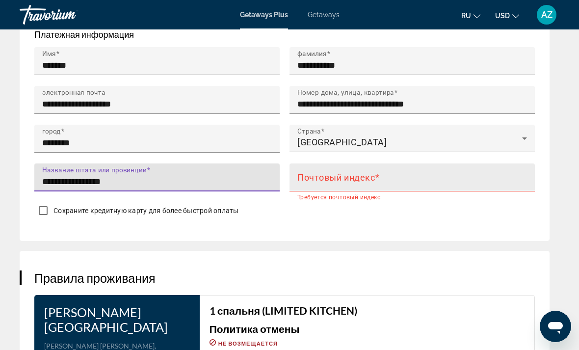
type input "**********"
click at [347, 172] on mat-label "Почтовый индекс" at bounding box center [336, 177] width 78 height 10
click at [347, 176] on input "Почтовый индекс" at bounding box center [415, 182] width 236 height 12
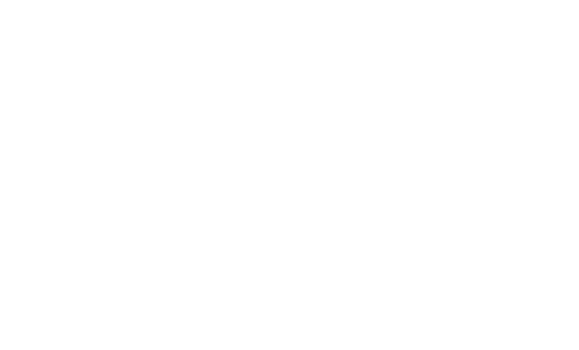
scroll to position [2065, 0]
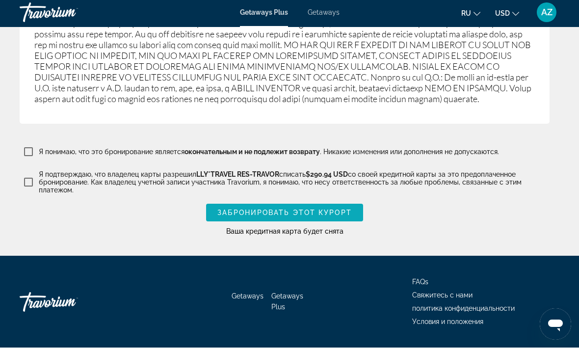
type input "******"
click at [307, 211] on span "Забронировать этот курорт" at bounding box center [284, 215] width 135 height 8
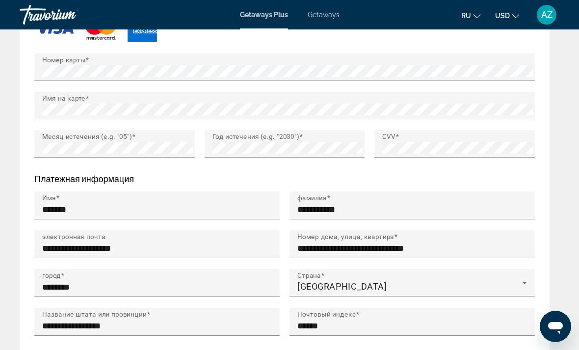
scroll to position [0, 0]
